Goal: Task Accomplishment & Management: Manage account settings

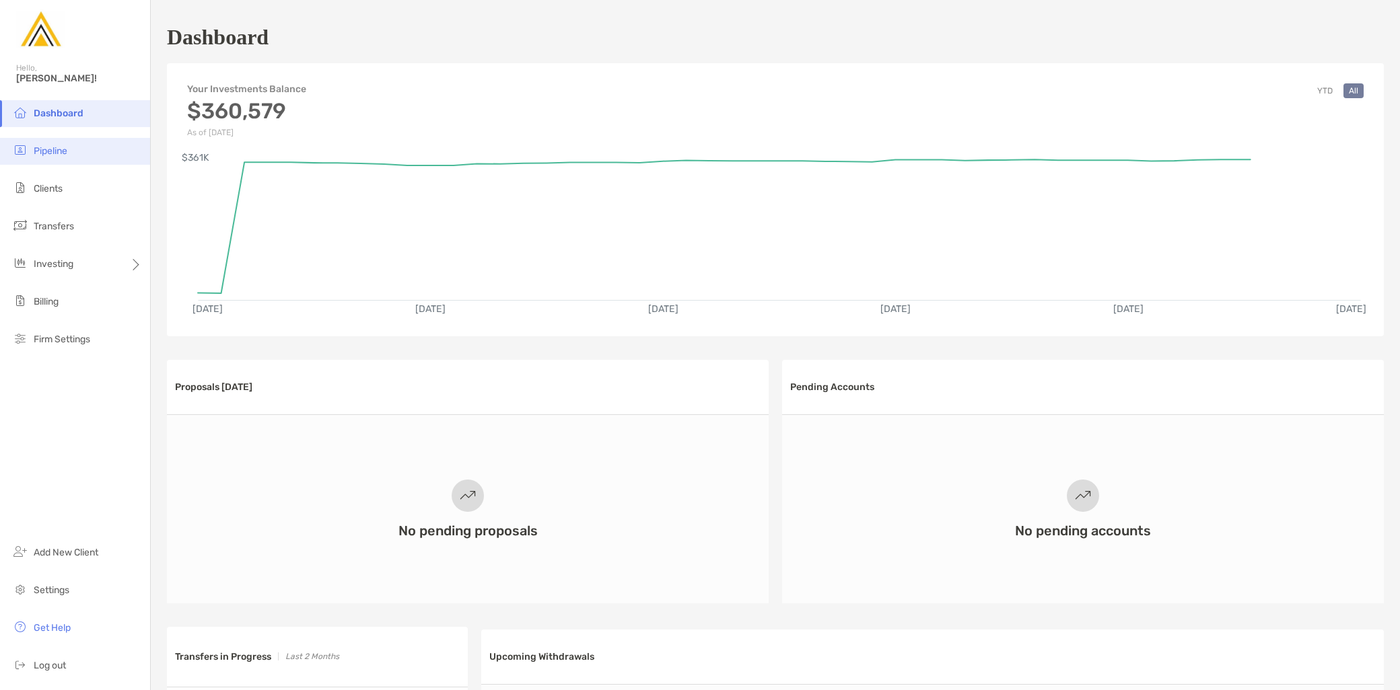
click at [79, 149] on li "Pipeline" at bounding box center [75, 151] width 150 height 27
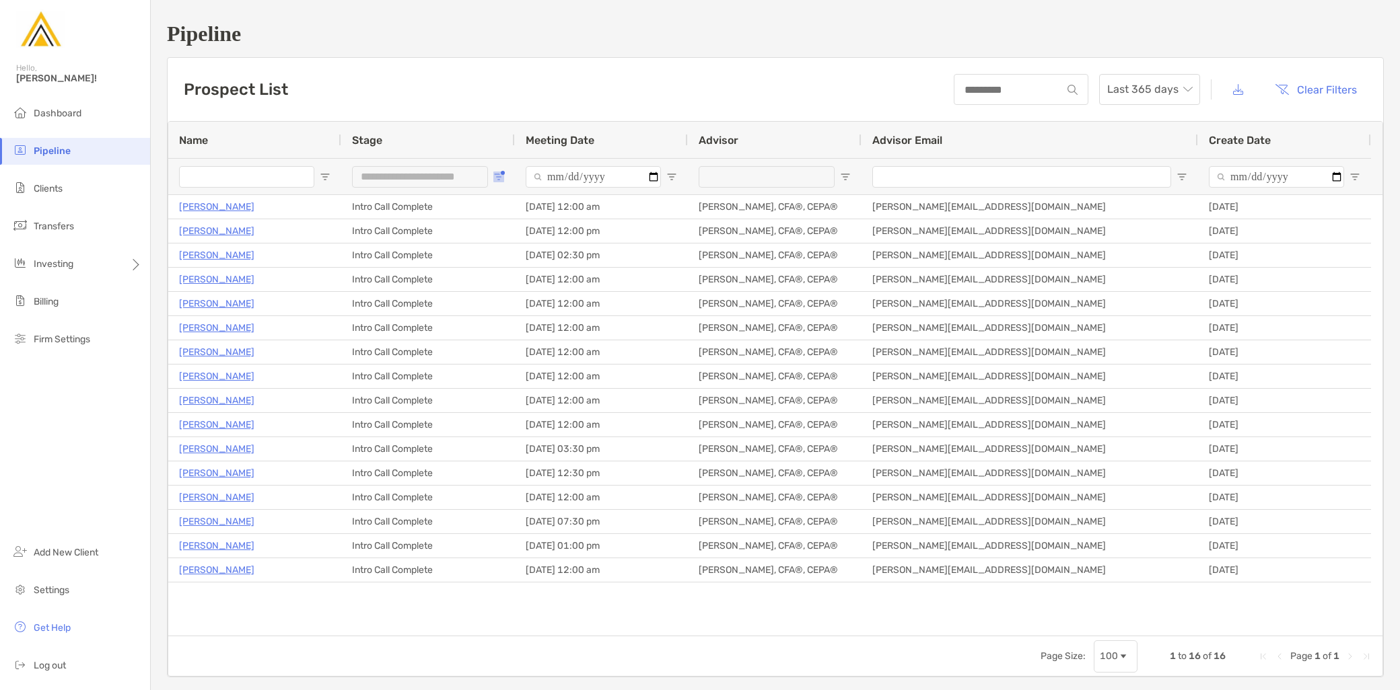
click at [499, 175] on span "Open Filter Menu" at bounding box center [498, 177] width 11 height 11
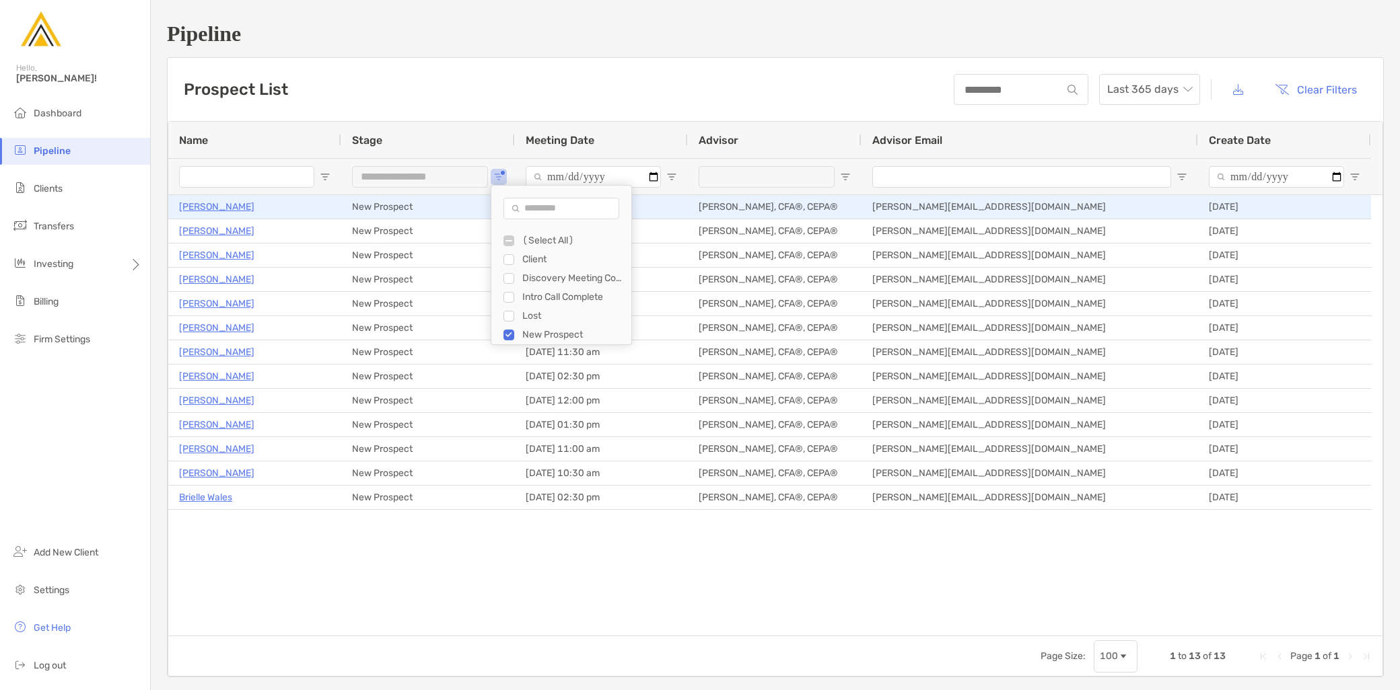
click at [231, 207] on p "Michele Morris" at bounding box center [216, 207] width 75 height 17
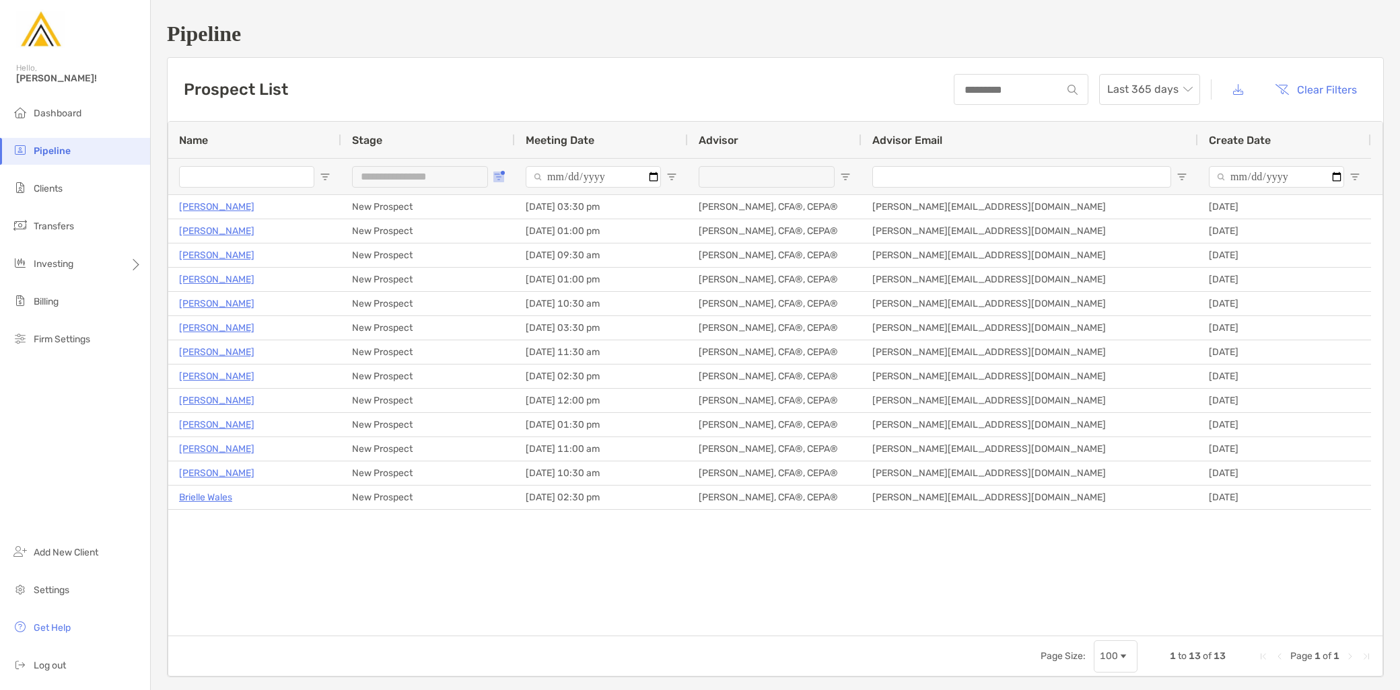
click at [499, 179] on span "Open Filter Menu" at bounding box center [498, 177] width 11 height 11
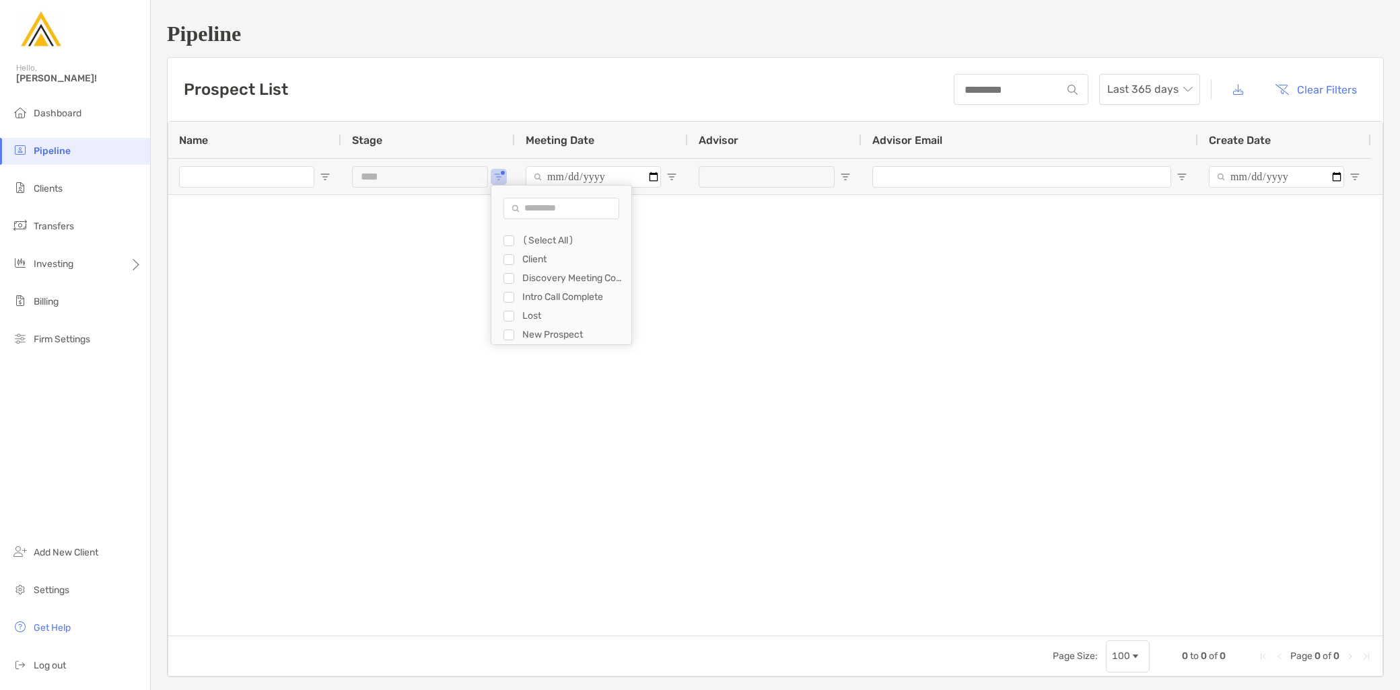
type input "**********"
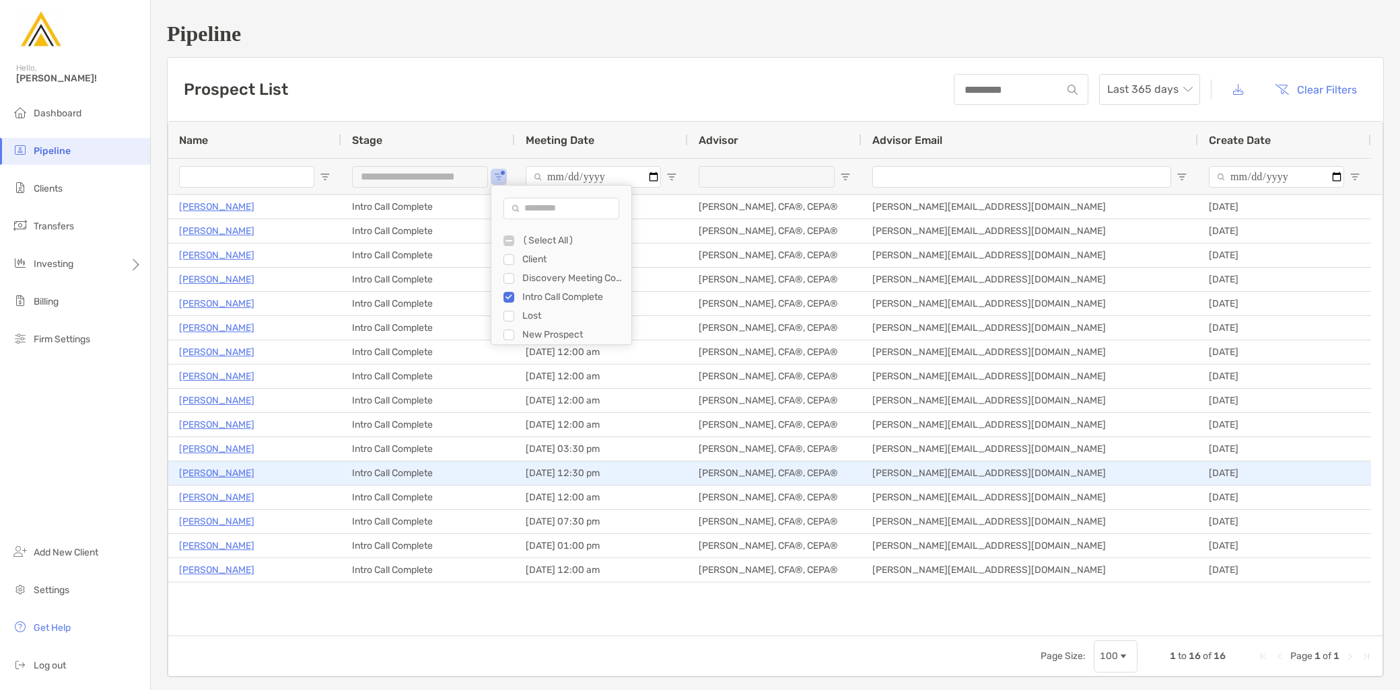
click at [226, 467] on p "[PERSON_NAME]" at bounding box center [216, 473] width 75 height 17
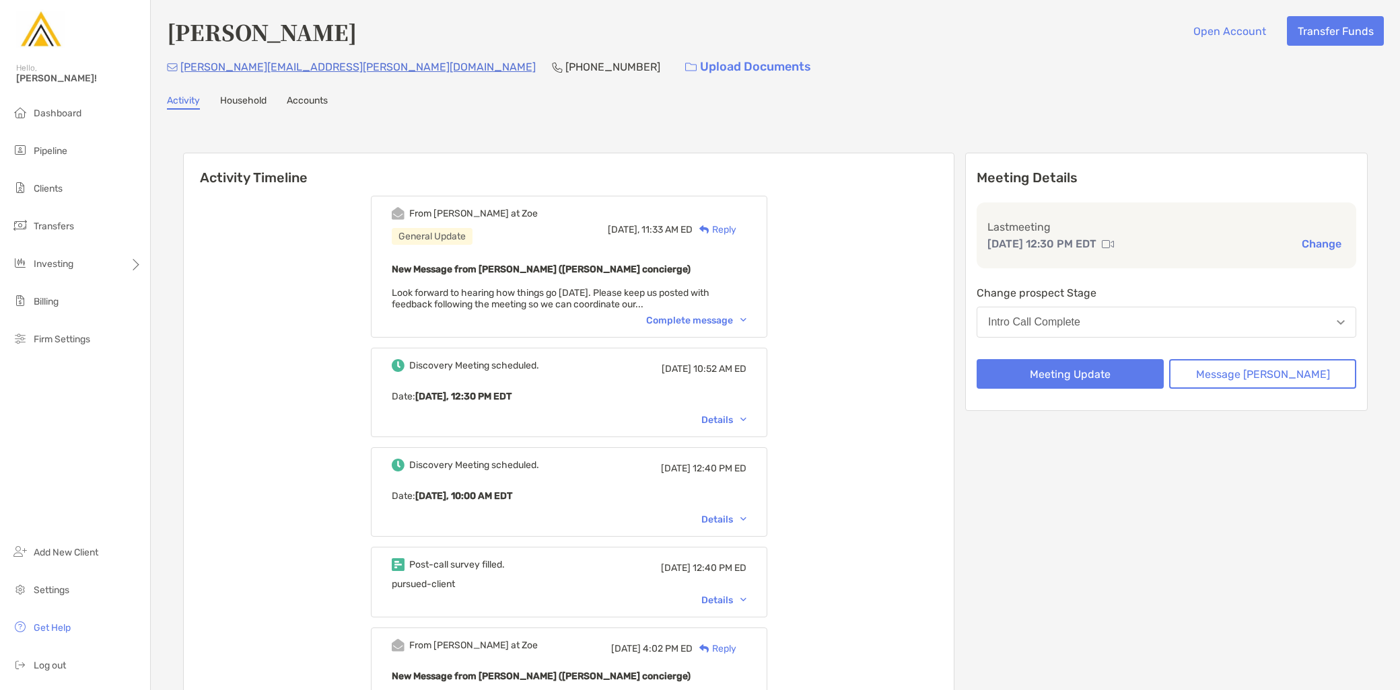
click at [1056, 321] on div "Intro Call Complete" at bounding box center [1034, 322] width 92 height 12
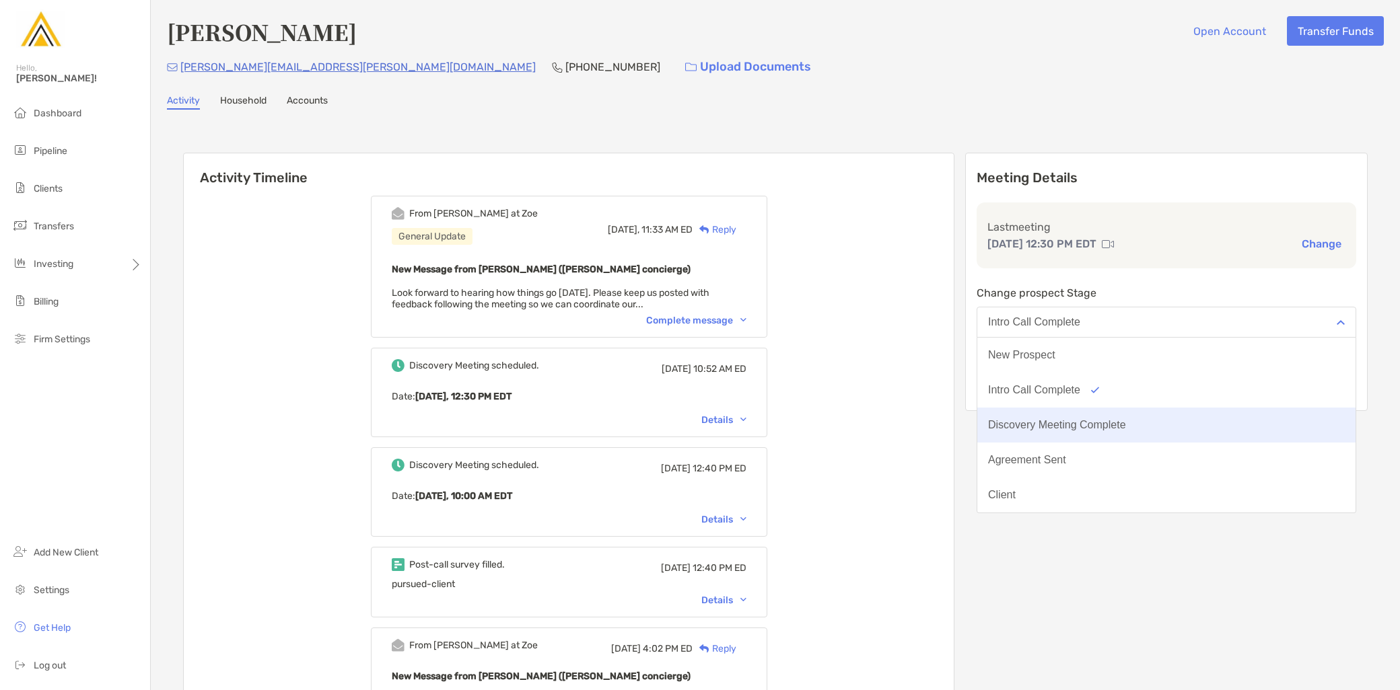
click at [1073, 419] on div "Discovery Meeting Complete" at bounding box center [1057, 425] width 138 height 12
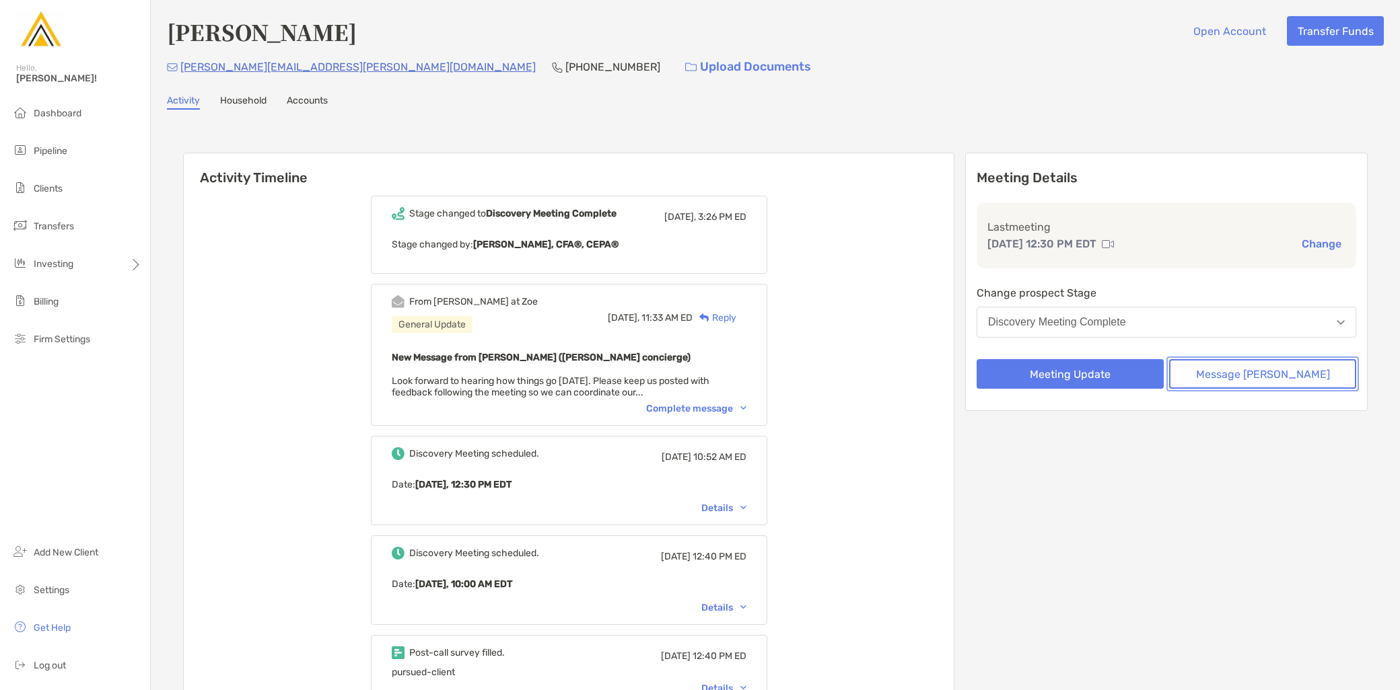
click at [1248, 375] on button "Message [PERSON_NAME]" at bounding box center [1262, 374] width 187 height 30
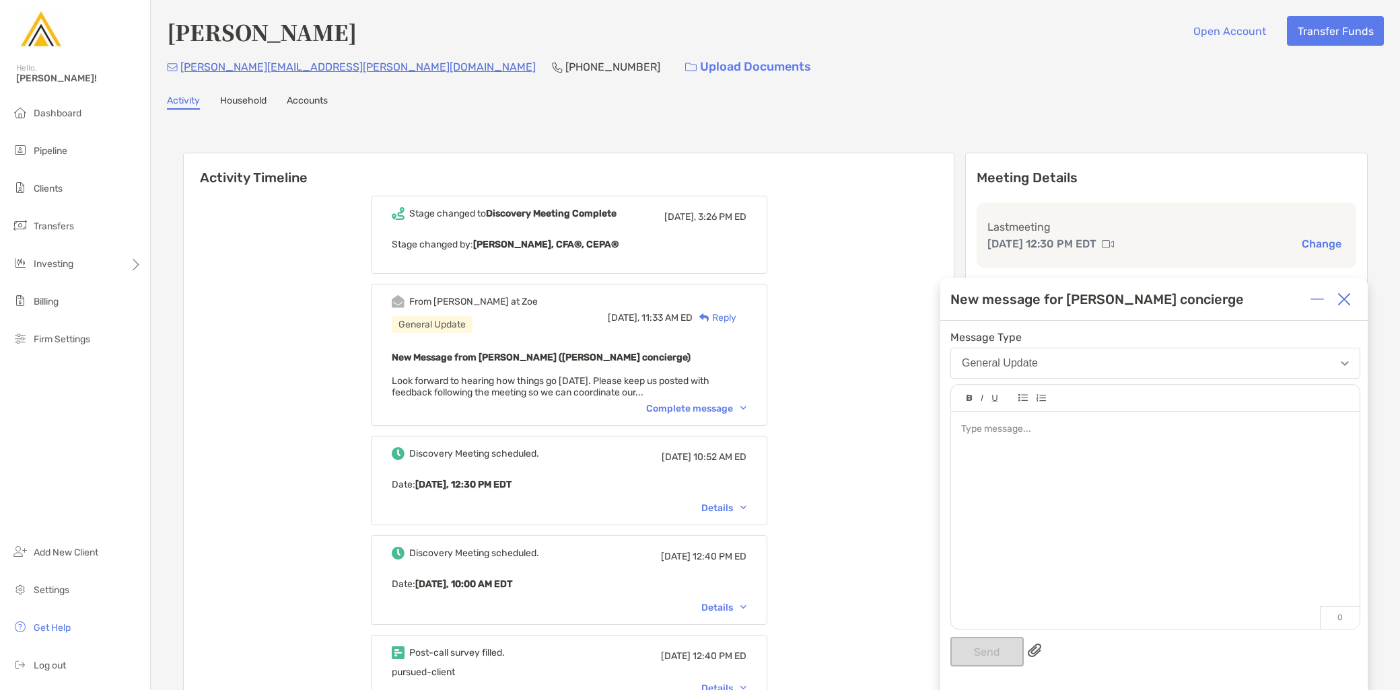
click at [1078, 467] on div at bounding box center [1155, 514] width 408 height 204
click at [981, 649] on button "Send" at bounding box center [986, 652] width 73 height 30
